Goal: Task Accomplishment & Management: Use online tool/utility

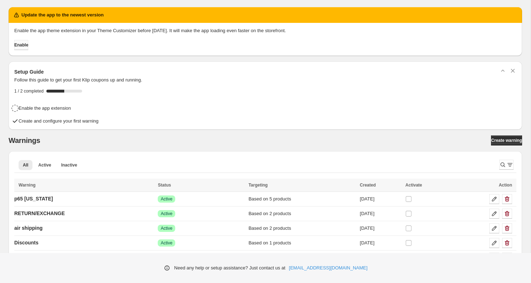
click at [28, 46] on span "Enable" at bounding box center [21, 45] width 14 height 6
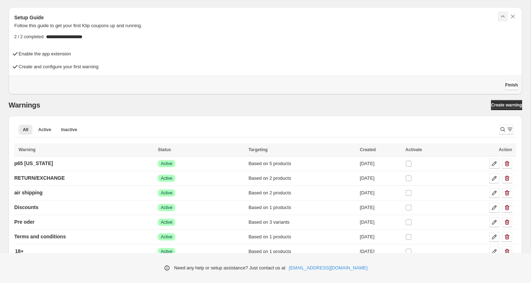
click at [500, 16] on icon "button" at bounding box center [502, 16] width 7 height 7
click at [45, 163] on p "p65 [US_STATE]" at bounding box center [33, 162] width 39 height 7
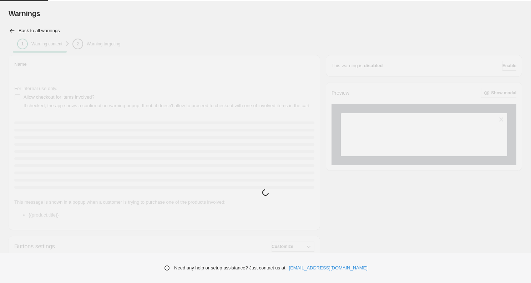
type input "**********"
type input "***"
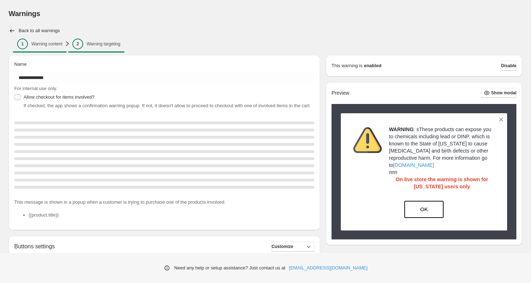
click at [104, 47] on span "2 Warning targeting" at bounding box center [96, 44] width 48 height 11
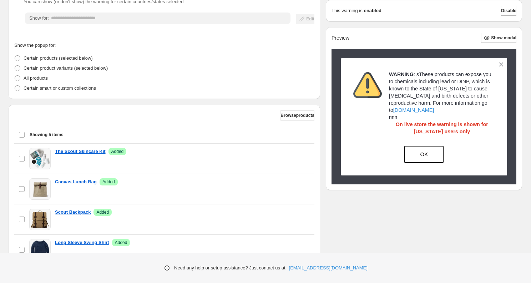
scroll to position [148, 0]
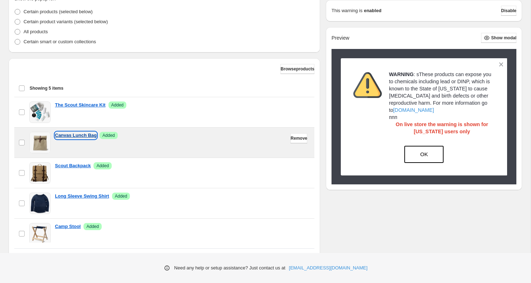
click at [90, 135] on p "Canvas Lunch Bag" at bounding box center [76, 135] width 42 height 7
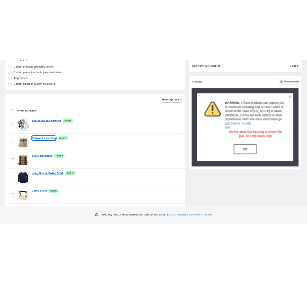
scroll to position [0, 0]
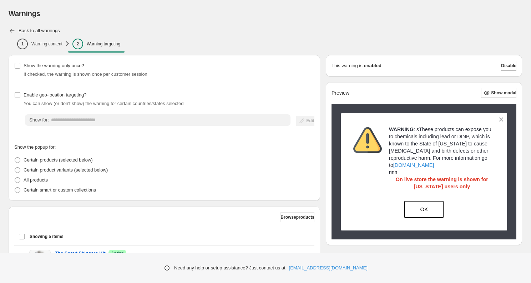
click at [10, 33] on icon "button" at bounding box center [12, 30] width 7 height 7
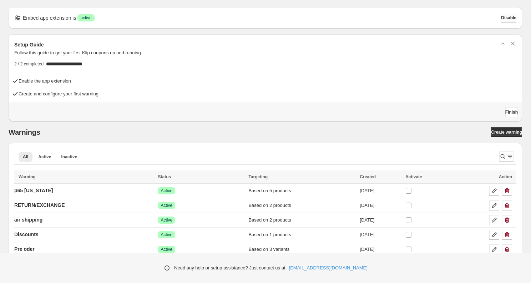
click at [307, 17] on span "Disable" at bounding box center [508, 18] width 15 height 6
